Goal: Transaction & Acquisition: Purchase product/service

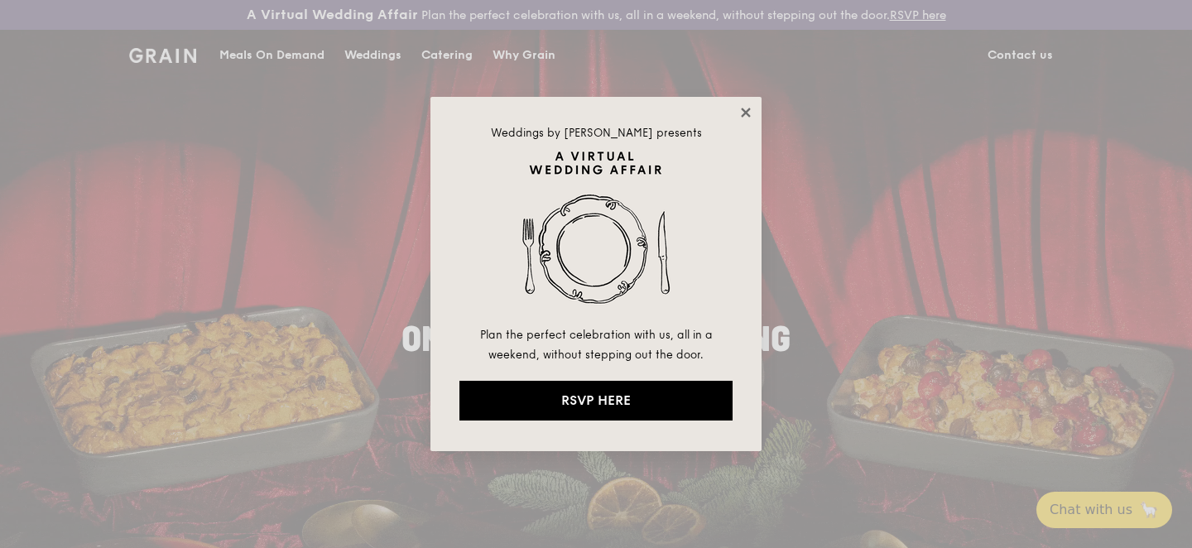
click at [744, 110] on icon at bounding box center [745, 112] width 9 height 9
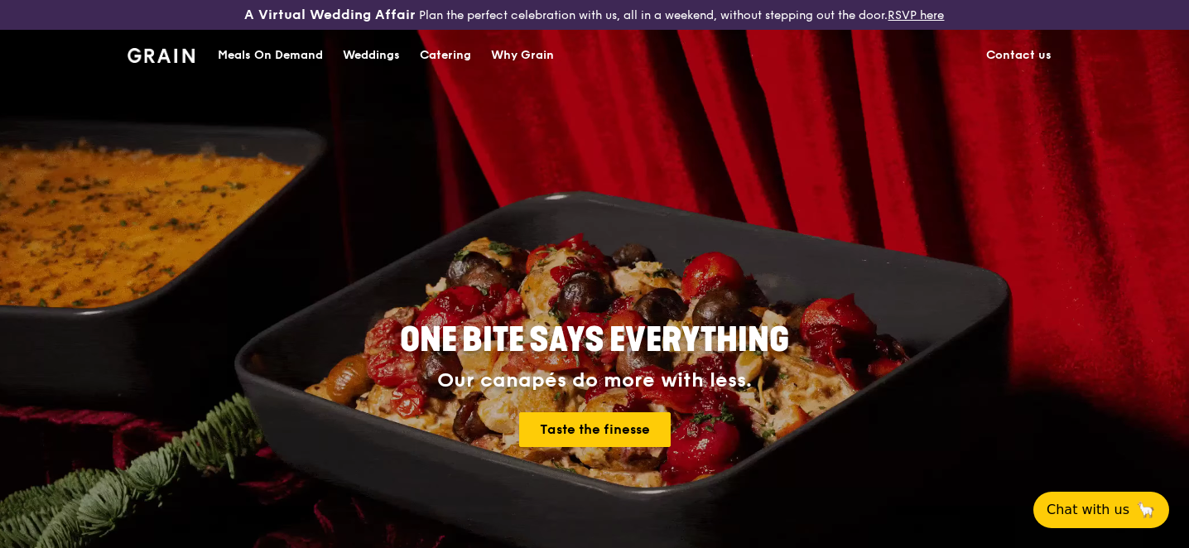
click at [243, 55] on div "Meals On Demand" at bounding box center [270, 56] width 105 height 50
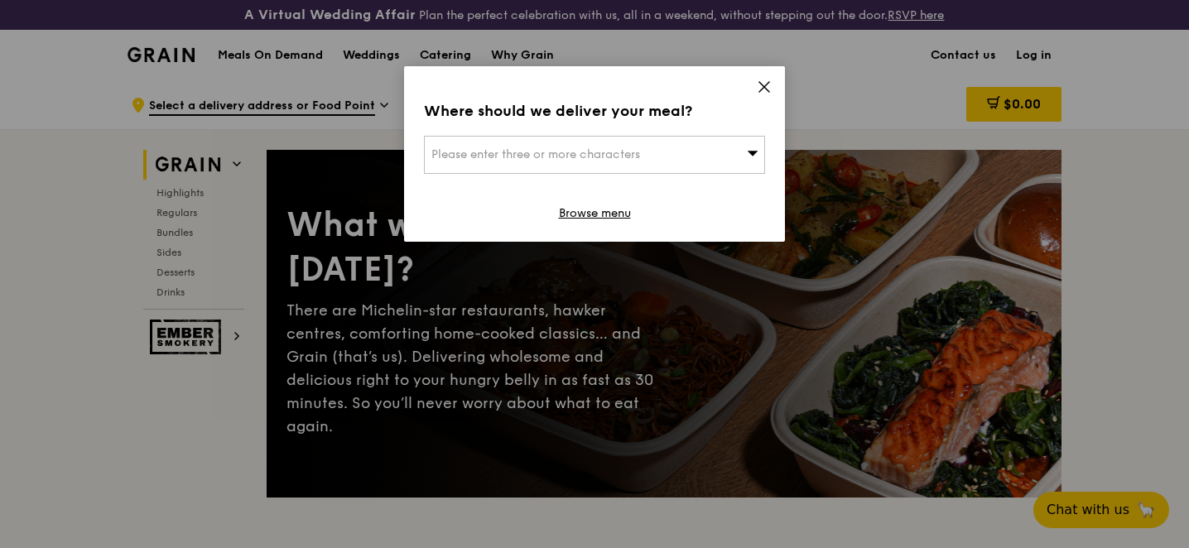
click at [575, 154] on span "Please enter three or more characters" at bounding box center [535, 154] width 209 height 14
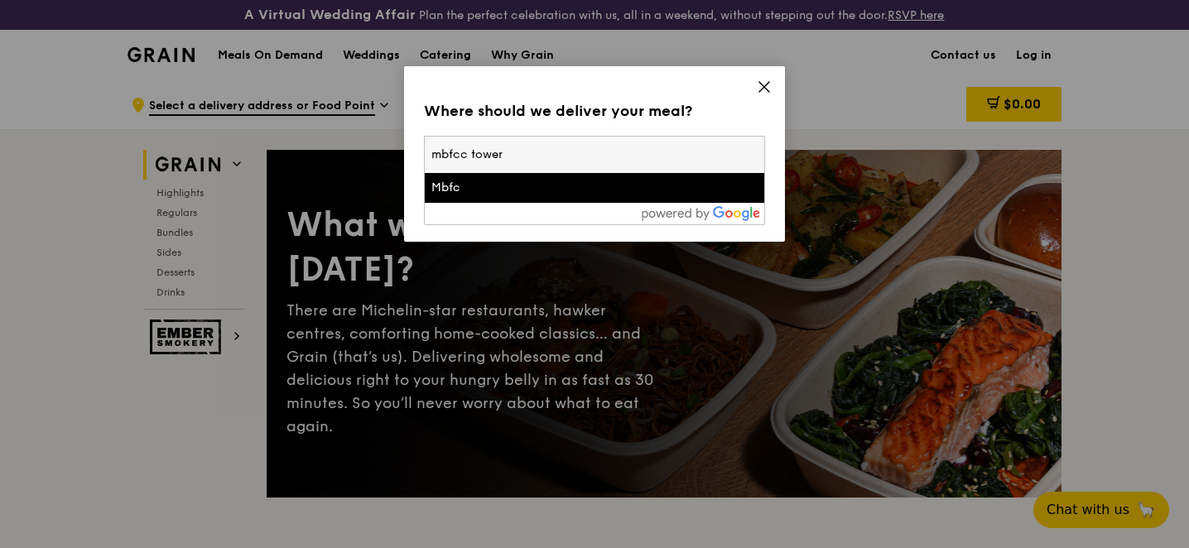
type input "mbfcc tower"
click at [454, 193] on div "Mbfc" at bounding box center [553, 188] width 245 height 17
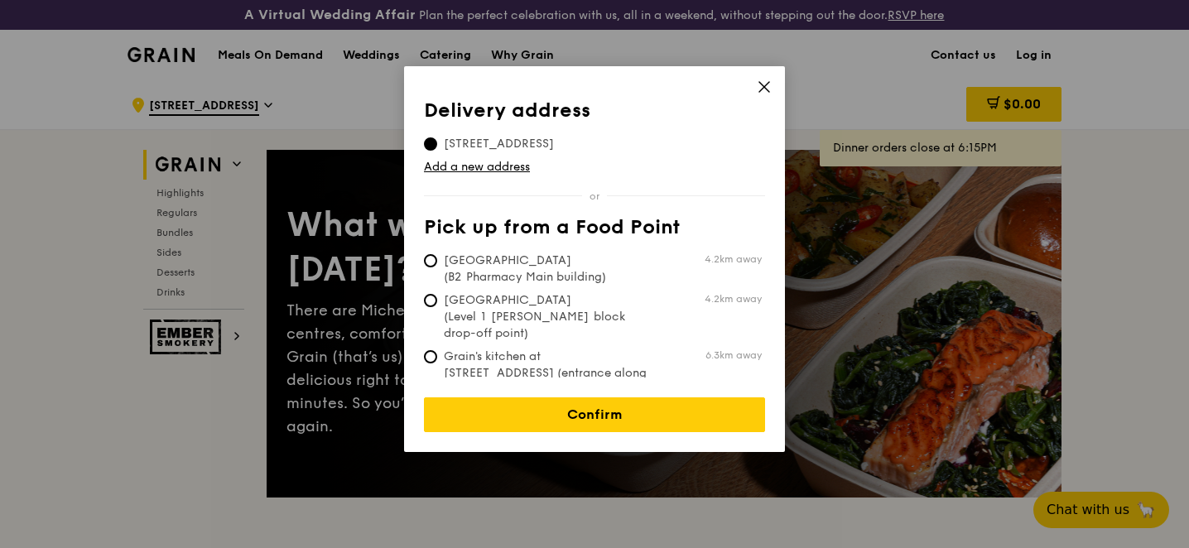
scroll to position [32, 0]
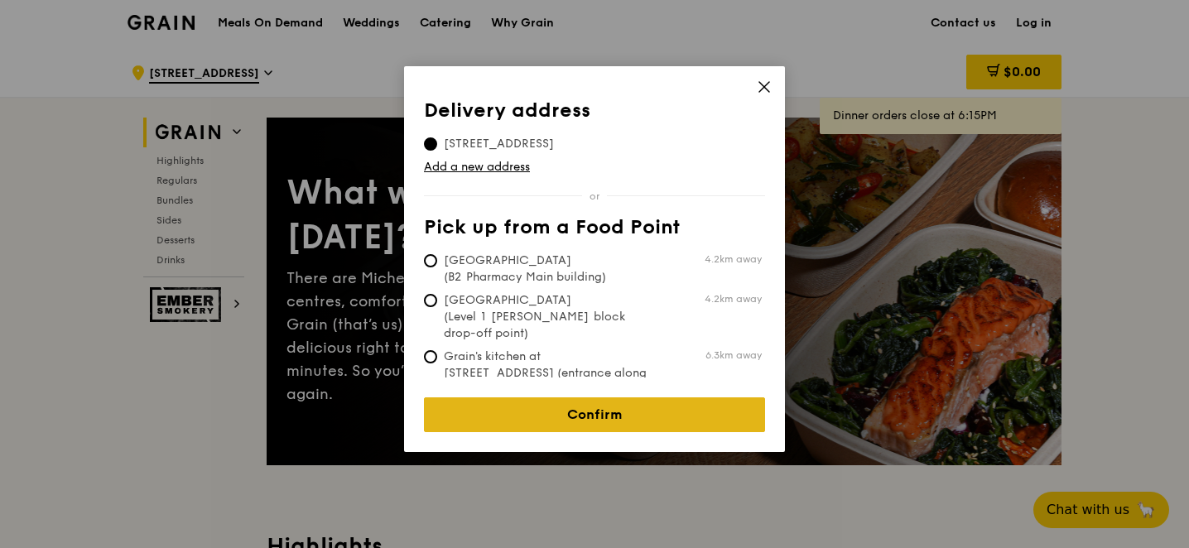
click at [602, 401] on link "Confirm" at bounding box center [594, 414] width 341 height 35
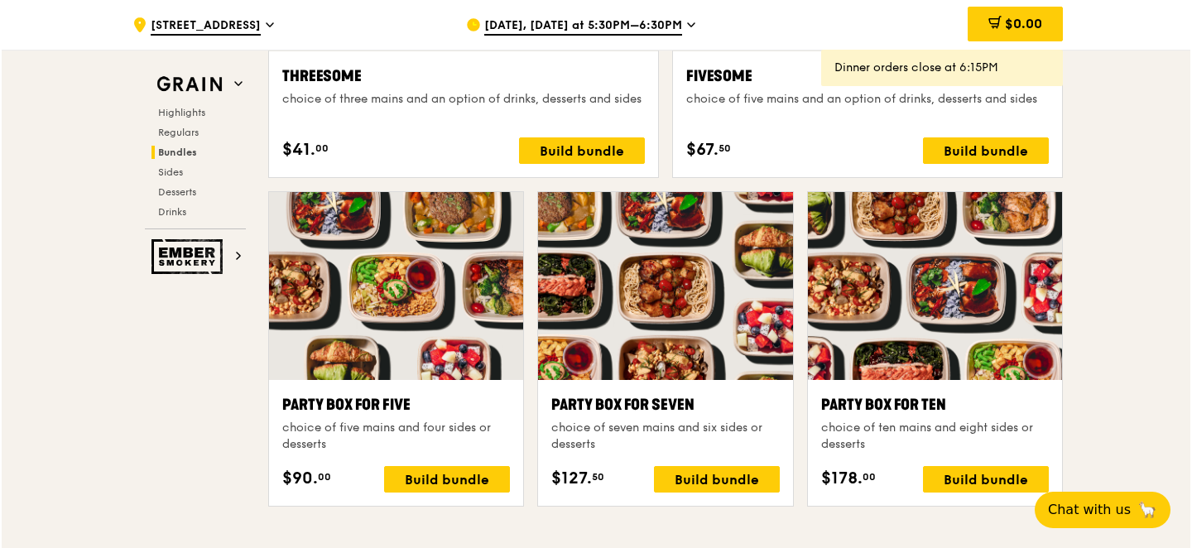
scroll to position [3227, 0]
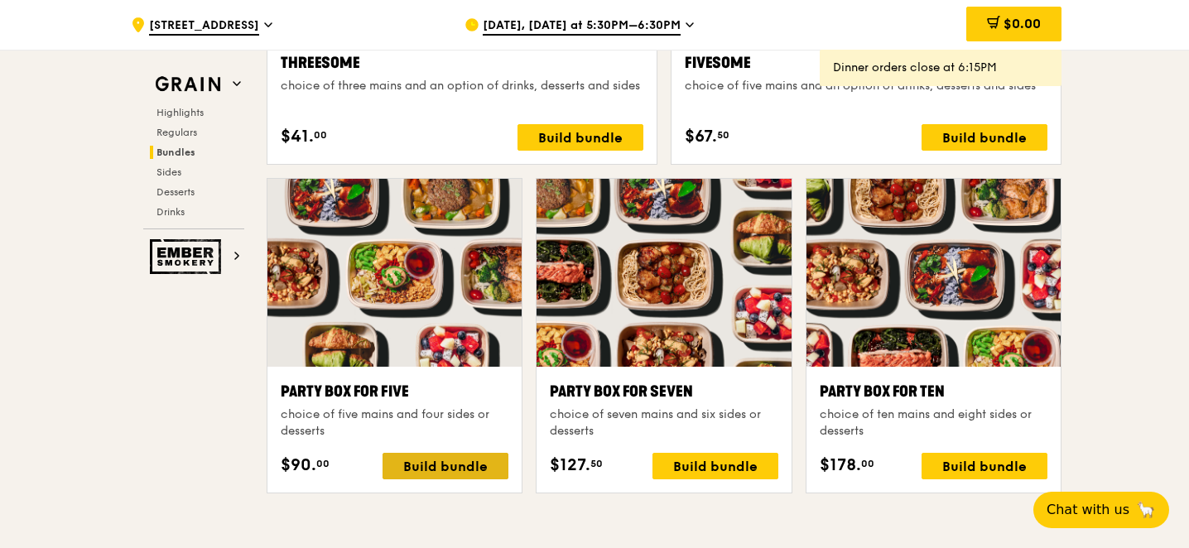
click at [422, 460] on div "Build bundle" at bounding box center [445, 466] width 126 height 26
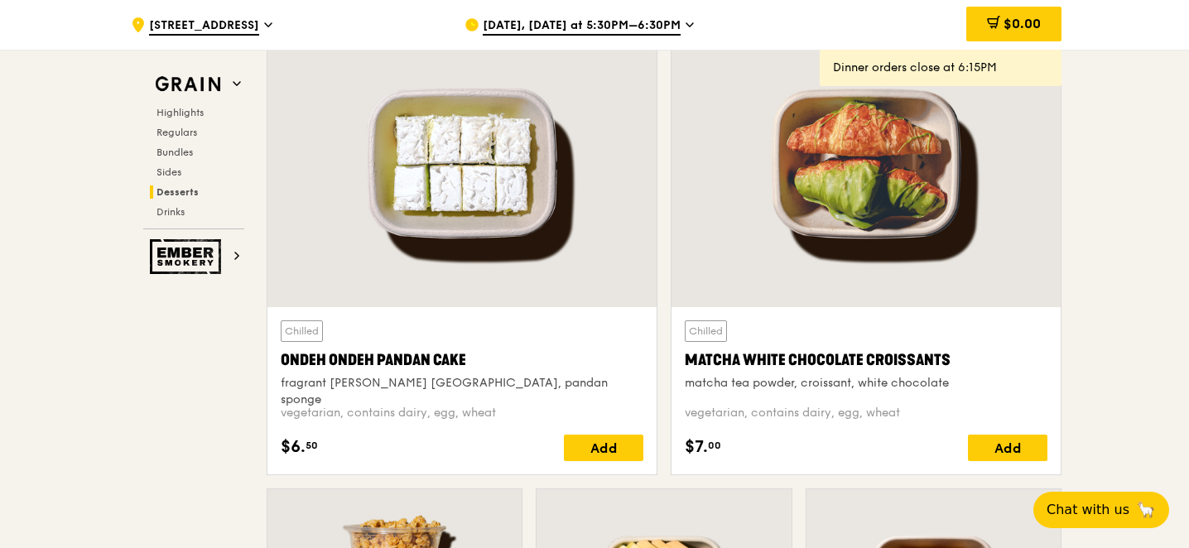
scroll to position [5208, 0]
